Goal: Task Accomplishment & Management: Use online tool/utility

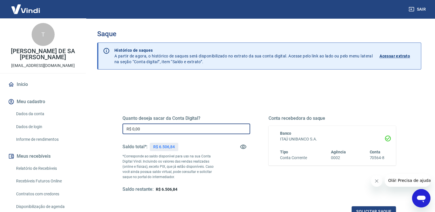
click at [206, 128] on input "R$ 0,00" at bounding box center [187, 129] width 128 height 11
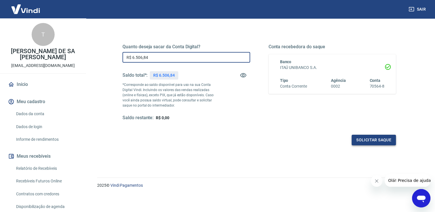
type input "R$ 6.506,84"
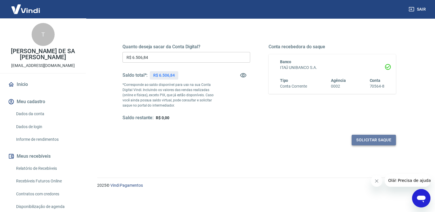
click at [379, 137] on button "Solicitar saque" at bounding box center [374, 140] width 44 height 11
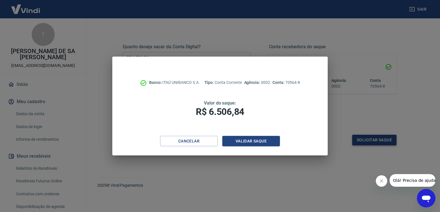
click at [379, 137] on div "Banco: ITAÚ UNIBANCO S.A. Tipo: Conta Corrente Agência: 0002 Conta: 70564-8 Val…" at bounding box center [220, 106] width 440 height 212
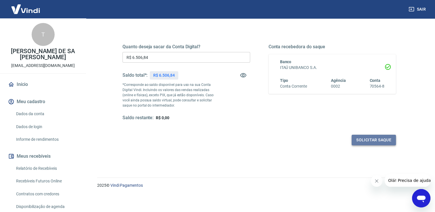
click at [377, 142] on button "Solicitar saque" at bounding box center [374, 140] width 44 height 11
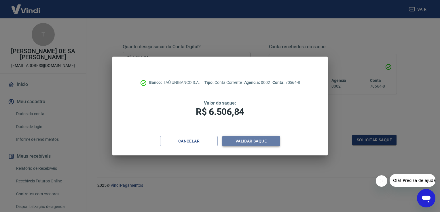
click at [265, 140] on button "Validar saque" at bounding box center [251, 141] width 58 height 11
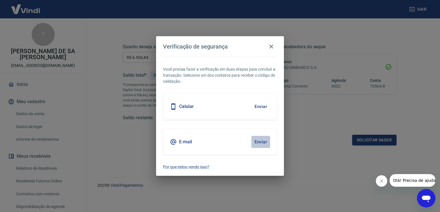
click at [261, 141] on button "Enviar" at bounding box center [260, 142] width 19 height 12
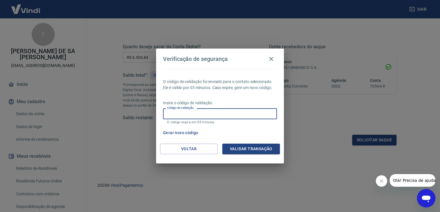
click at [217, 109] on input "Código de validação" at bounding box center [220, 113] width 114 height 11
type input "155295"
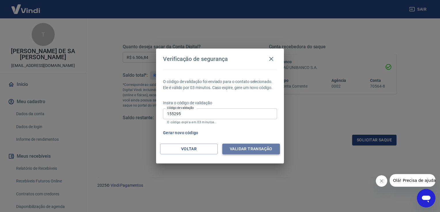
click at [246, 152] on button "Validar transação" at bounding box center [251, 149] width 58 height 11
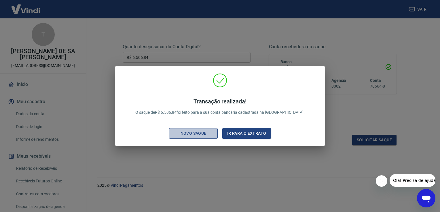
click at [197, 131] on div "Novo saque" at bounding box center [193, 133] width 40 height 7
